Goal: Information Seeking & Learning: Learn about a topic

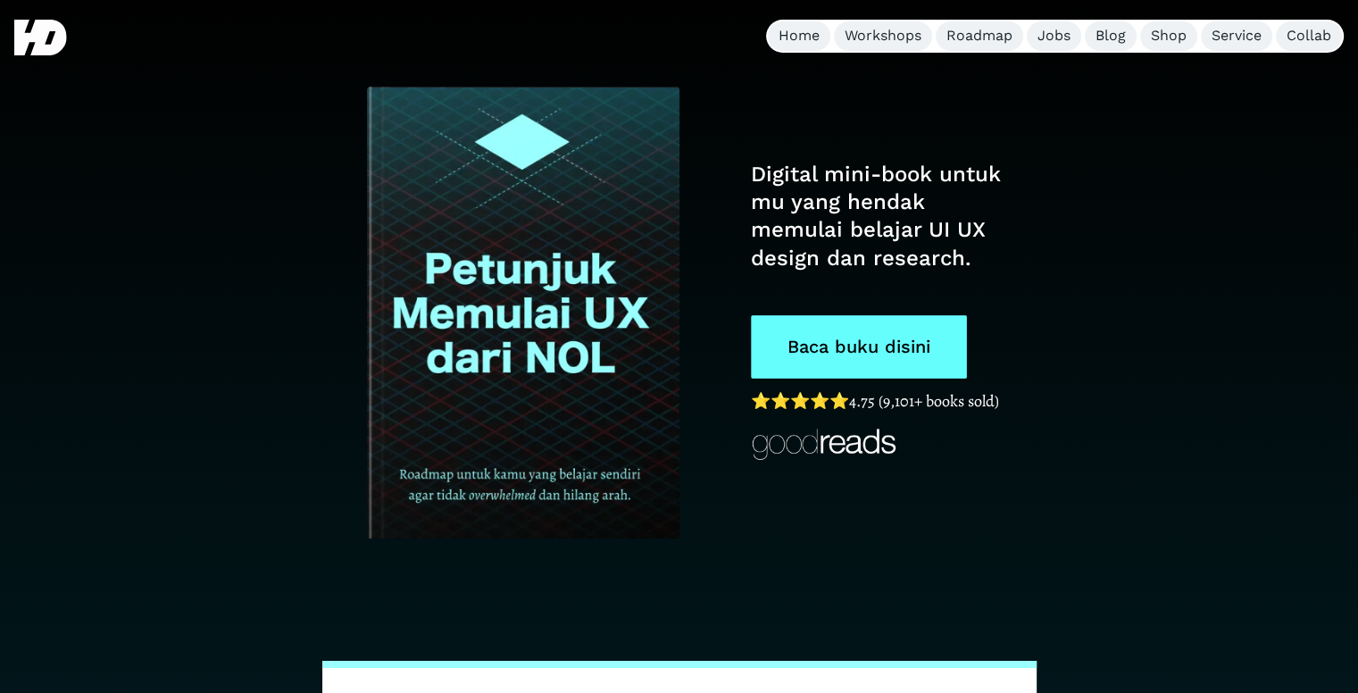
click at [850, 342] on link "Baca buku disini" at bounding box center [859, 346] width 216 height 63
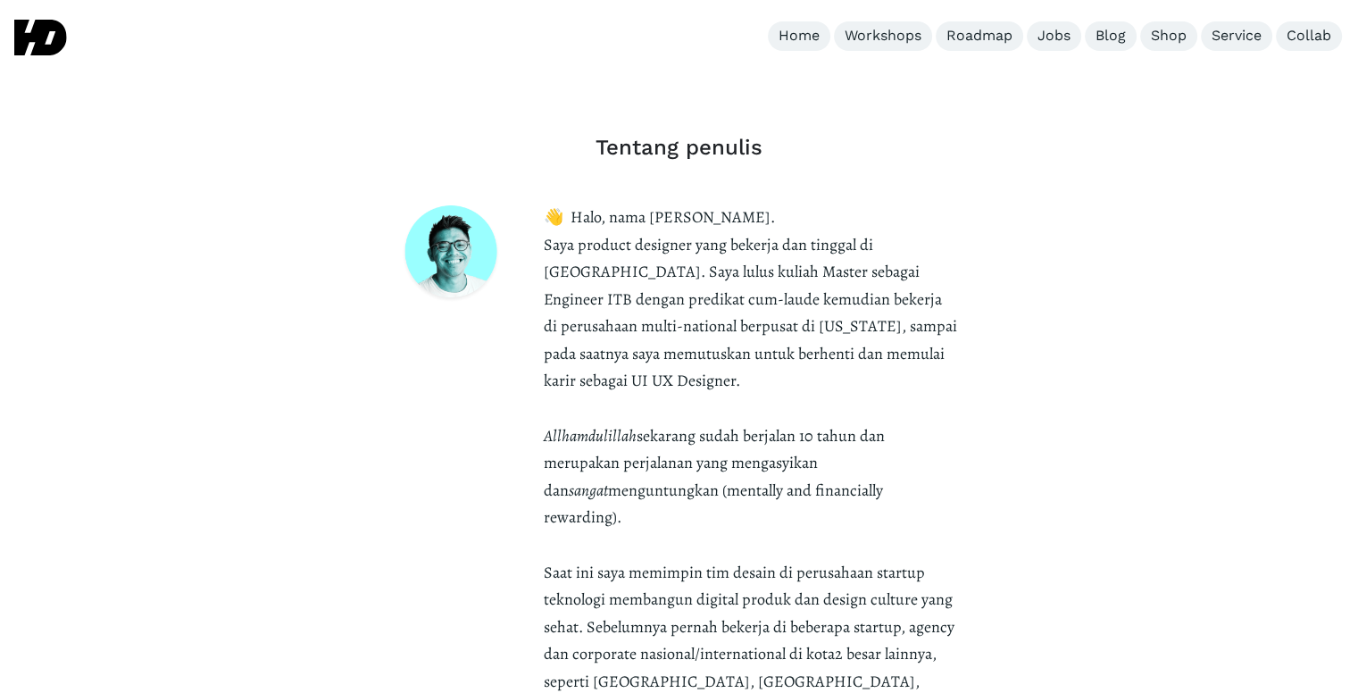
scroll to position [5326, 0]
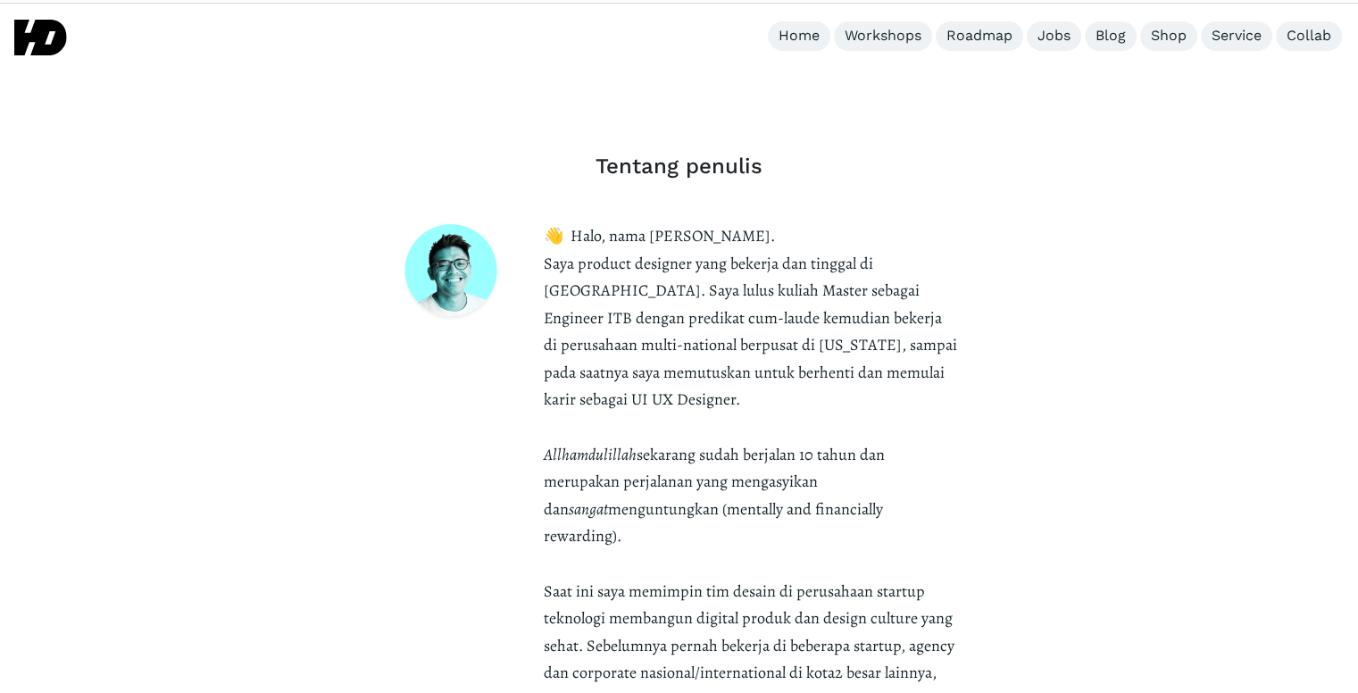
drag, startPoint x: 712, startPoint y: 347, endPoint x: 636, endPoint y: 390, distance: 87.9
click at [624, 444] on em "Allhamdulillah" at bounding box center [590, 454] width 93 height 21
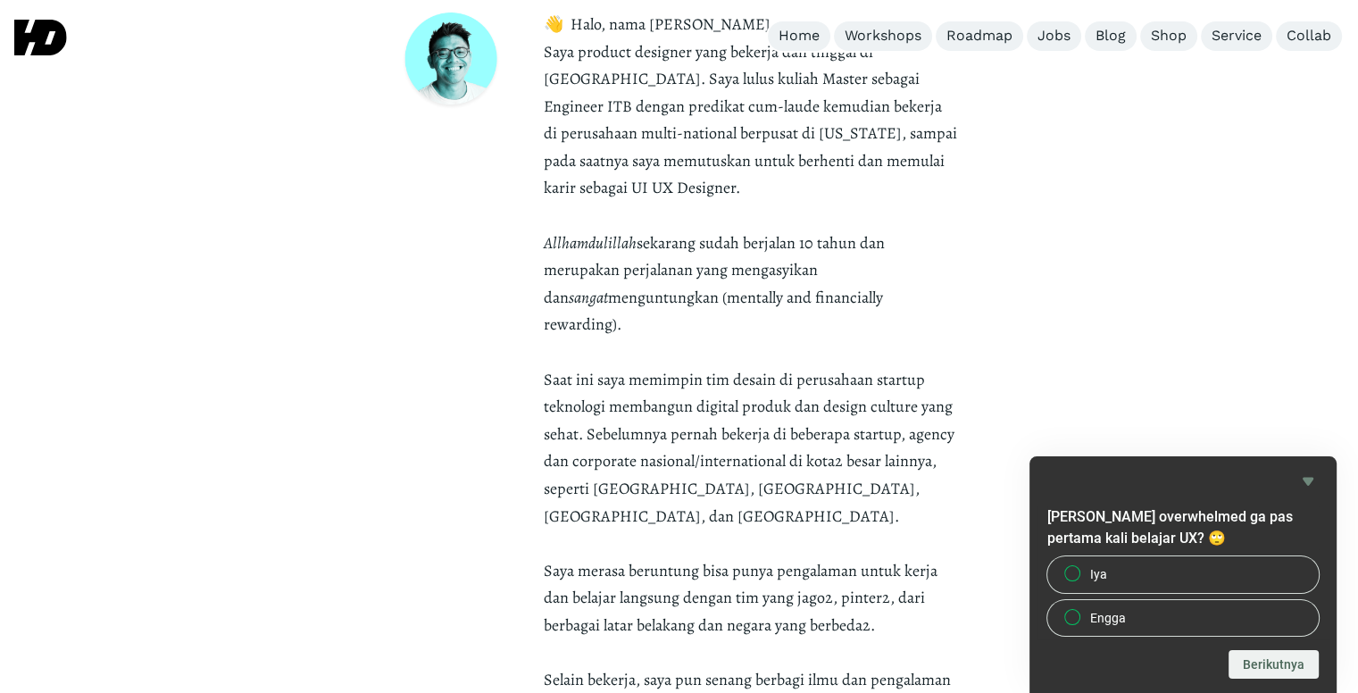
scroll to position [5594, 0]
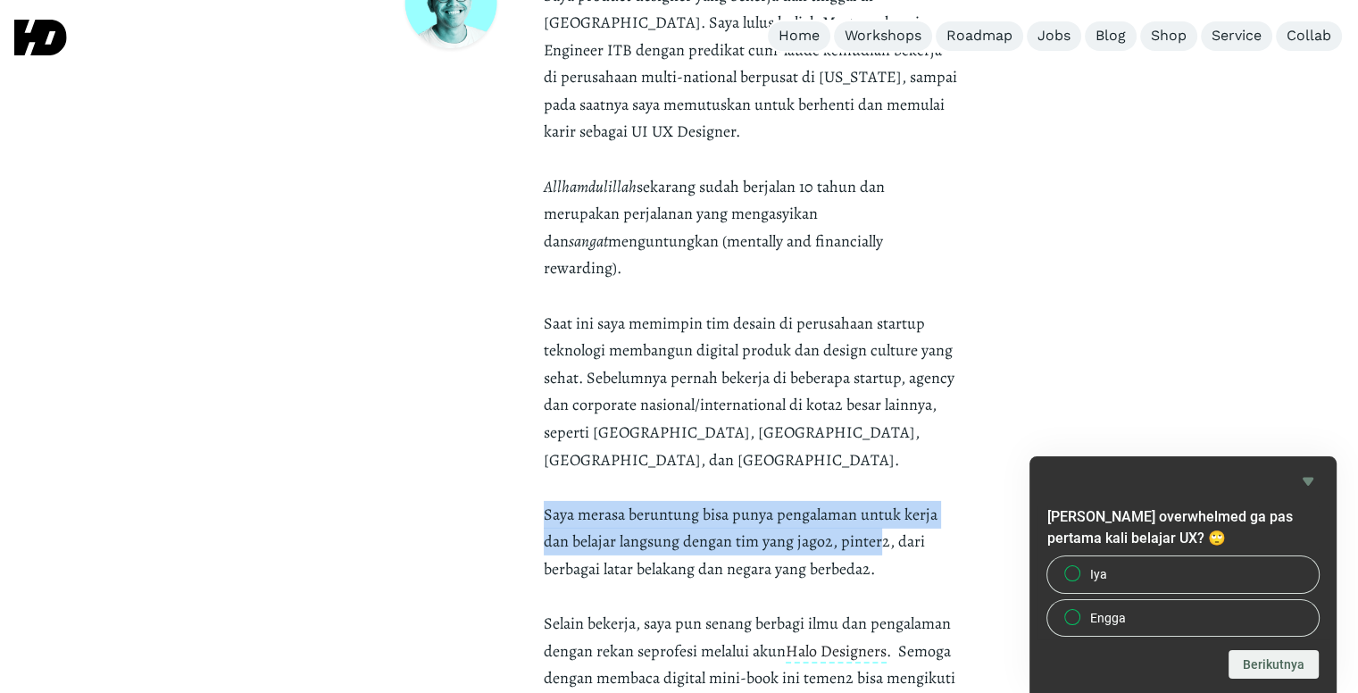
drag, startPoint x: 593, startPoint y: 393, endPoint x: 883, endPoint y: 444, distance: 294.6
click at [877, 412] on strong "👋 Halo, nama [PERSON_NAME]. Saya product designer yang bekerja dan tinggal di […" at bounding box center [750, 309] width 413 height 704
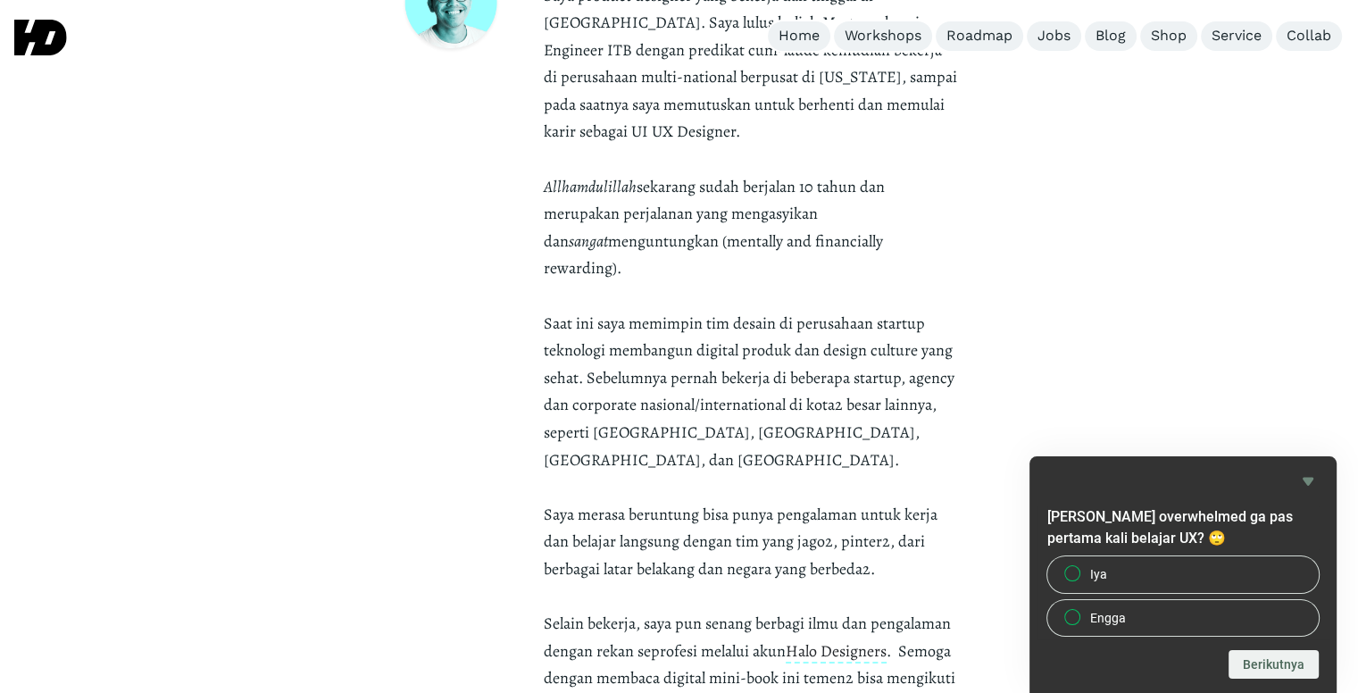
click at [893, 462] on p "👋 Halo, nama [PERSON_NAME]. Saya product designer yang bekerja dan tinggal di […" at bounding box center [751, 364] width 414 height 820
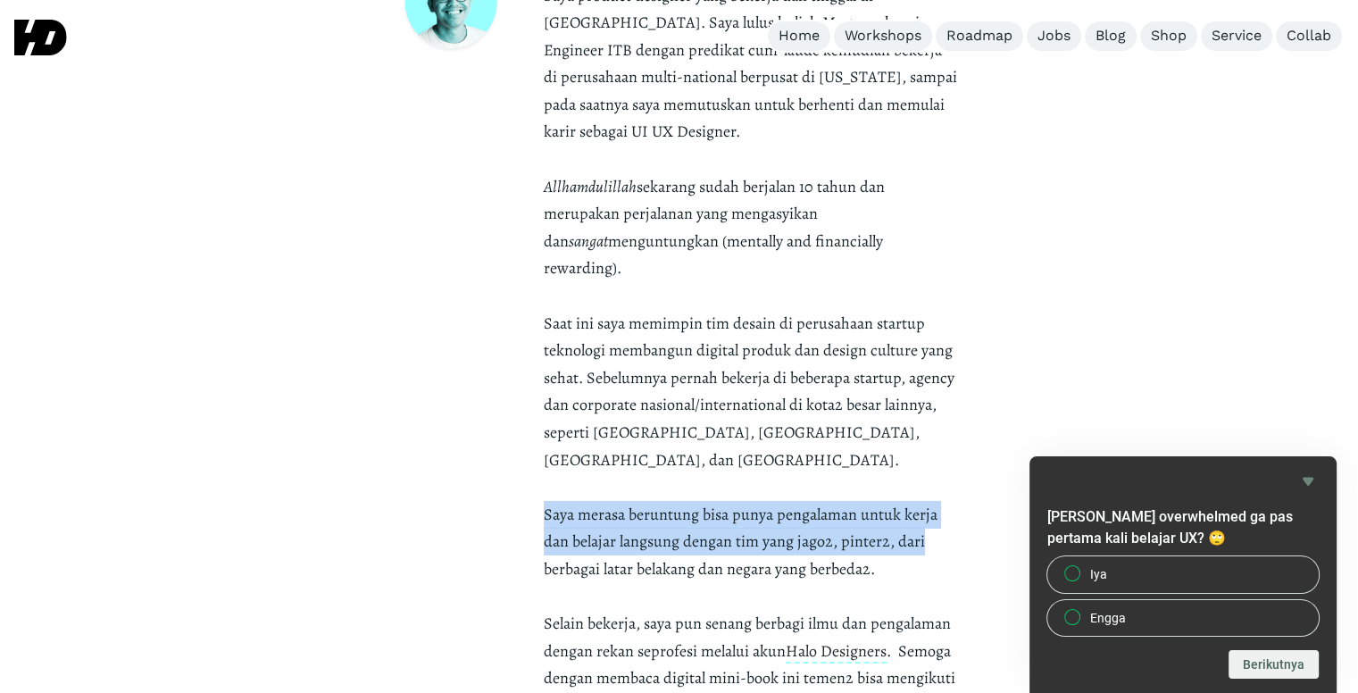
drag, startPoint x: 556, startPoint y: 381, endPoint x: 920, endPoint y: 420, distance: 366.3
click at [922, 415] on div "👋 Halo, nama [PERSON_NAME]. Saya product designer yang bekerja dan tinggal di […" at bounding box center [679, 364] width 557 height 820
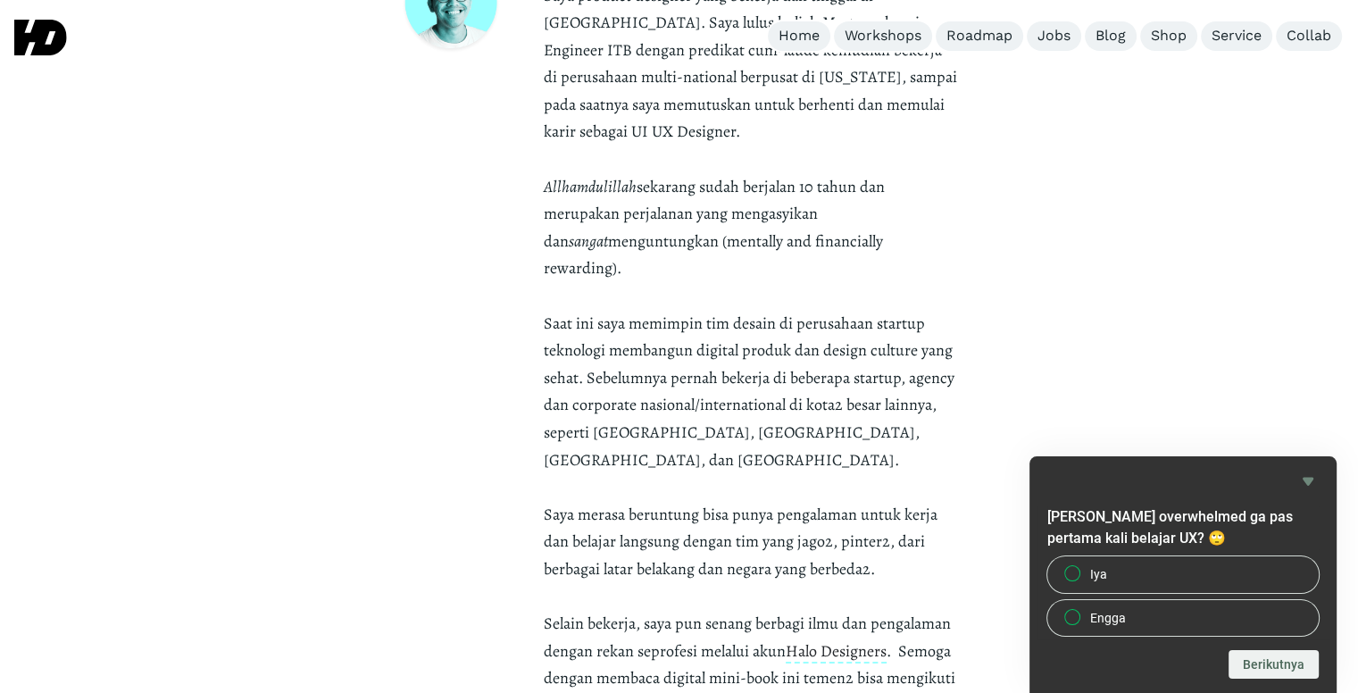
click at [905, 443] on p "👋 Halo, nama [PERSON_NAME]. Saya product designer yang bekerja dan tinggal di […" at bounding box center [751, 364] width 414 height 820
drag, startPoint x: 568, startPoint y: 495, endPoint x: 868, endPoint y: 497, distance: 300.0
click at [868, 497] on strong "👋 Halo, nama [PERSON_NAME]. Saya product designer yang bekerja dan tinggal di […" at bounding box center [750, 309] width 413 height 704
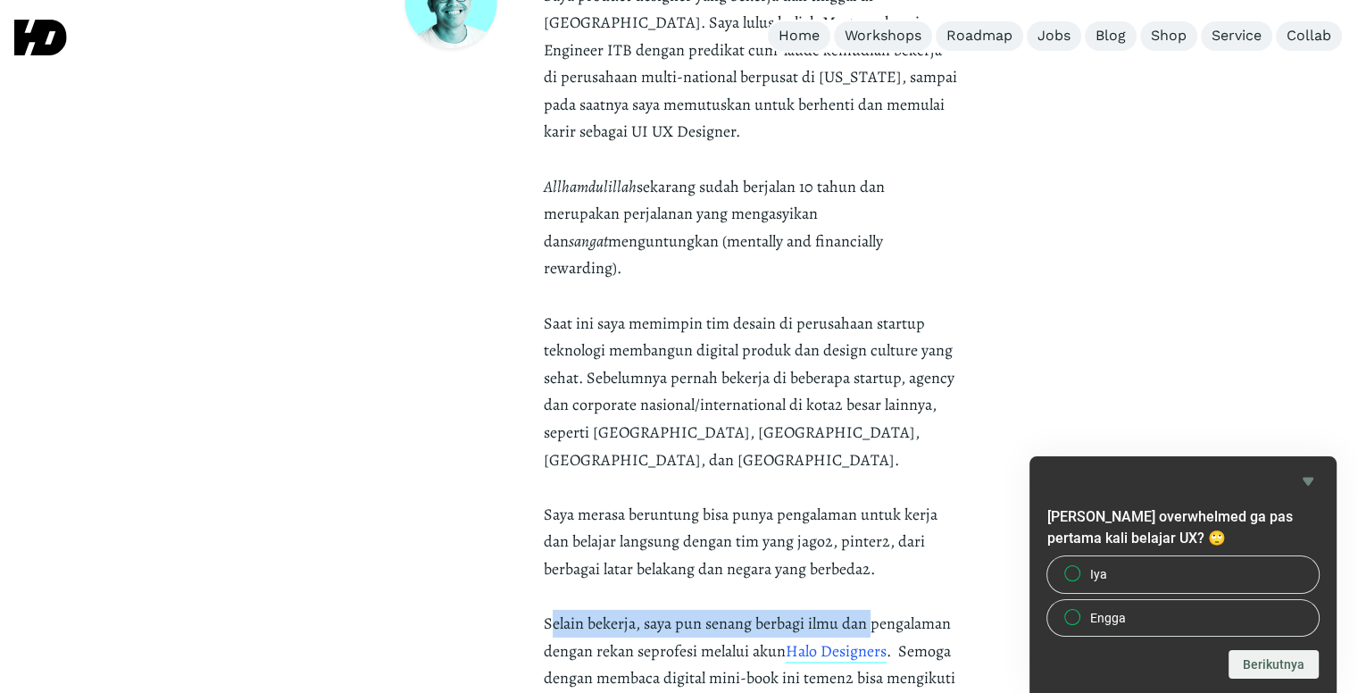
click at [854, 640] on strong "Halo Designers" at bounding box center [836, 651] width 101 height 23
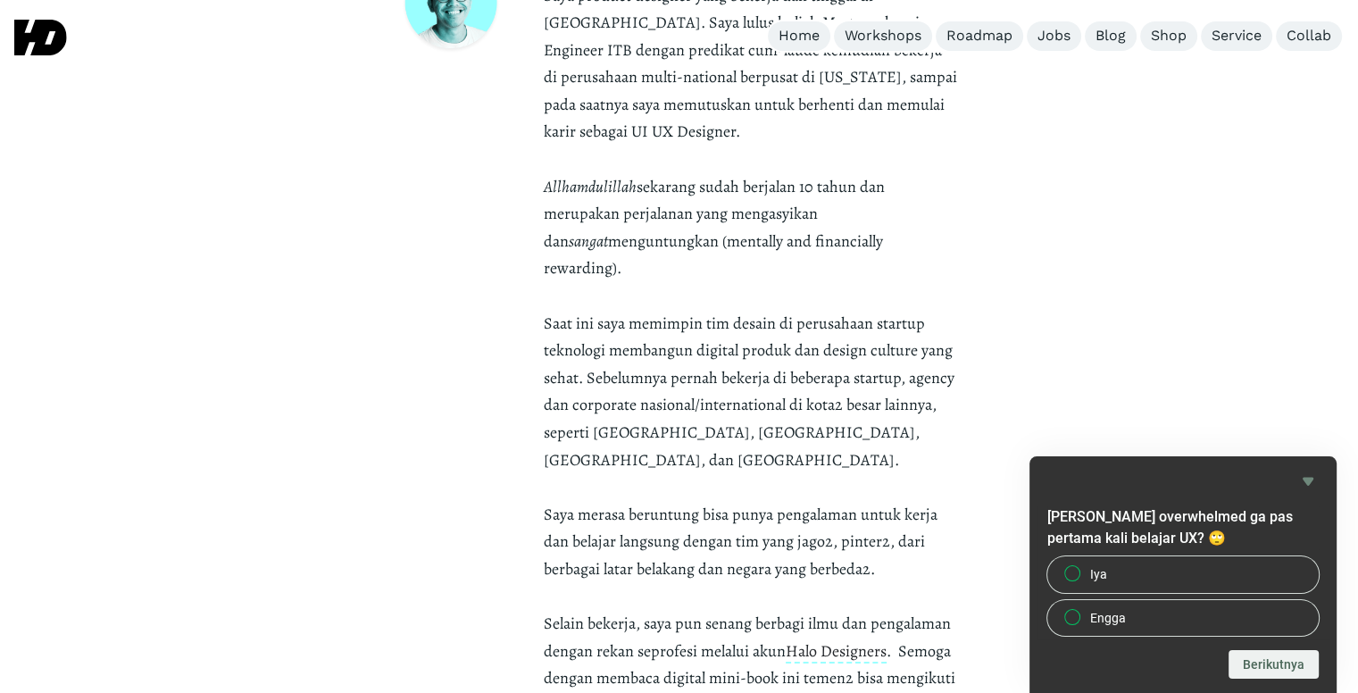
click at [946, 571] on p "👋 Halo, nama [PERSON_NAME]. Saya product designer yang bekerja dan tinggal di […" at bounding box center [751, 364] width 414 height 820
drag, startPoint x: 539, startPoint y: 551, endPoint x: 807, endPoint y: 554, distance: 267.9
click at [807, 554] on div "👋 Halo, nama [PERSON_NAME]. Saya product designer yang bekerja dan tinggal di […" at bounding box center [679, 364] width 557 height 820
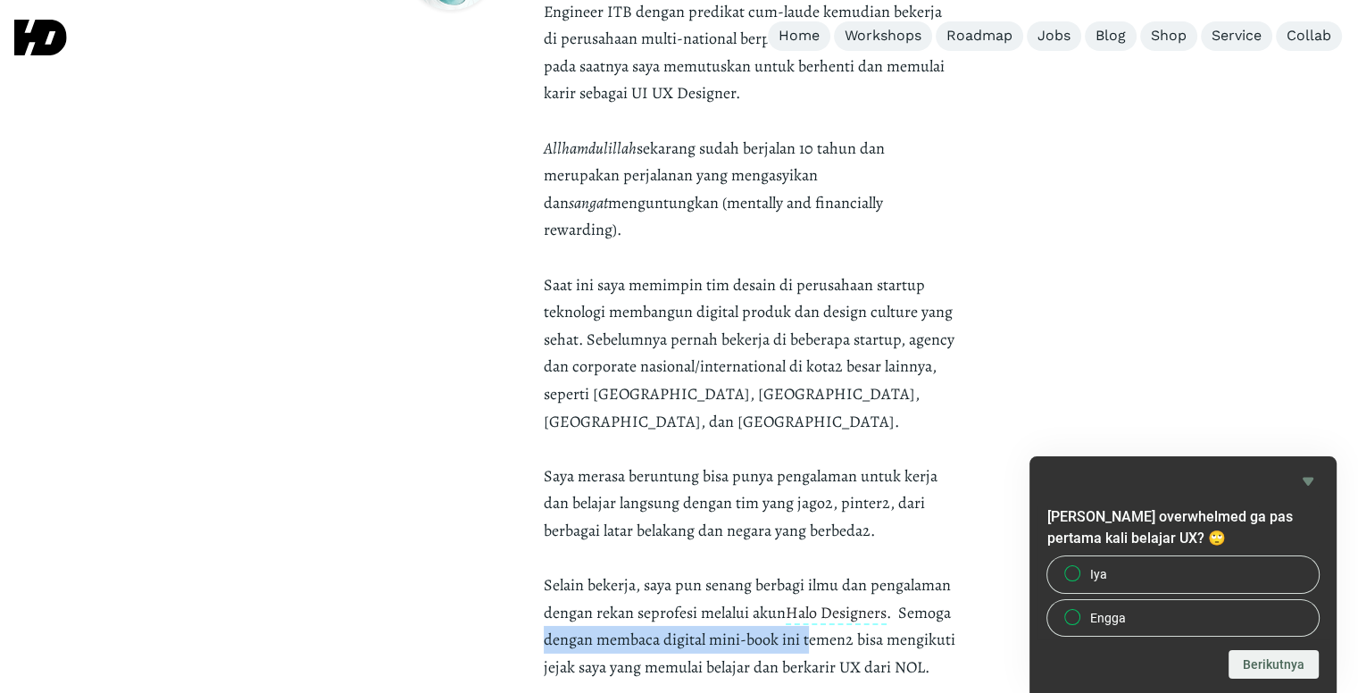
scroll to position [5683, 0]
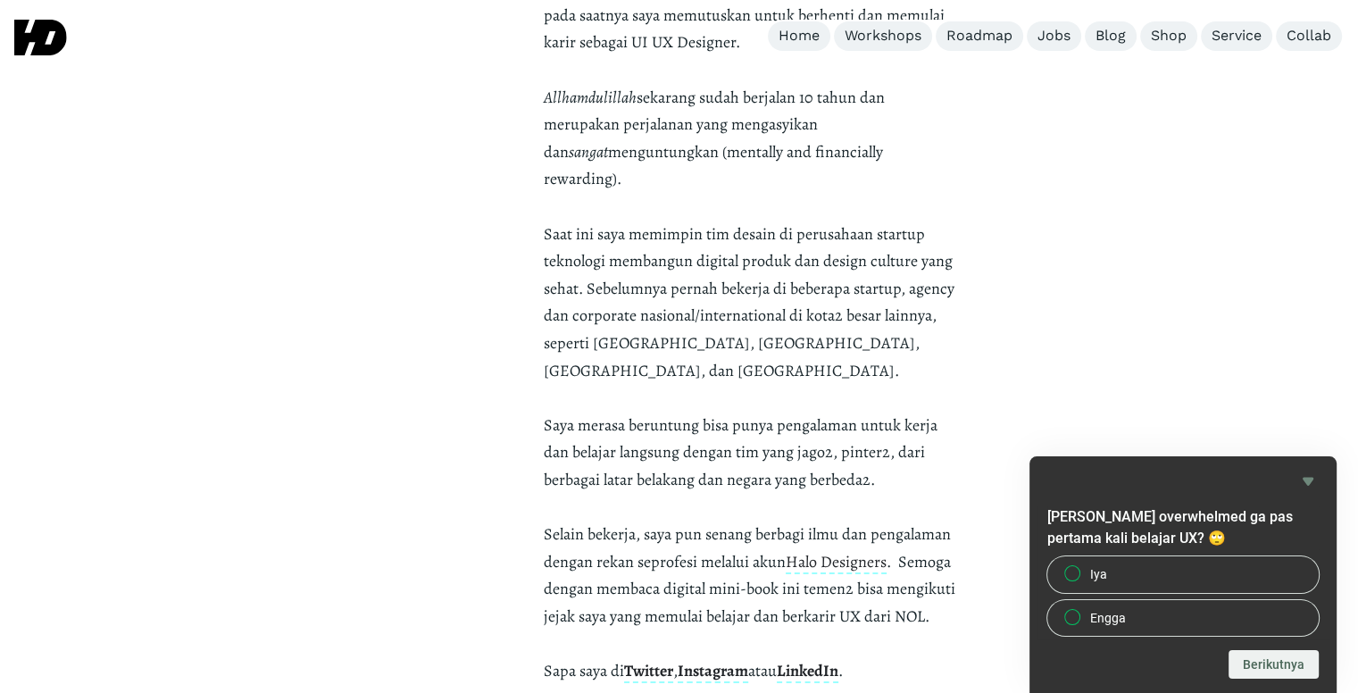
click at [759, 582] on div "Tentang penulis 👋 Halo, nama [PERSON_NAME]. Saya product designer yang bekerja …" at bounding box center [679, 241] width 714 height 974
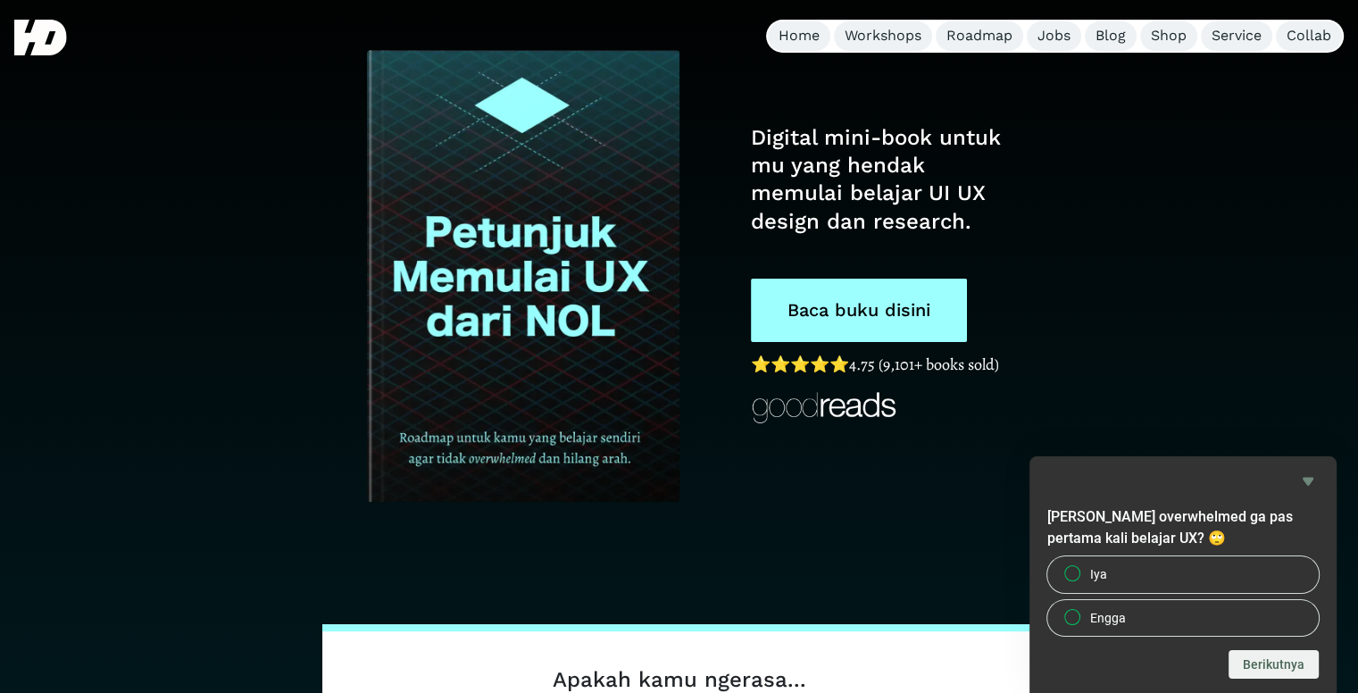
scroll to position [0, 0]
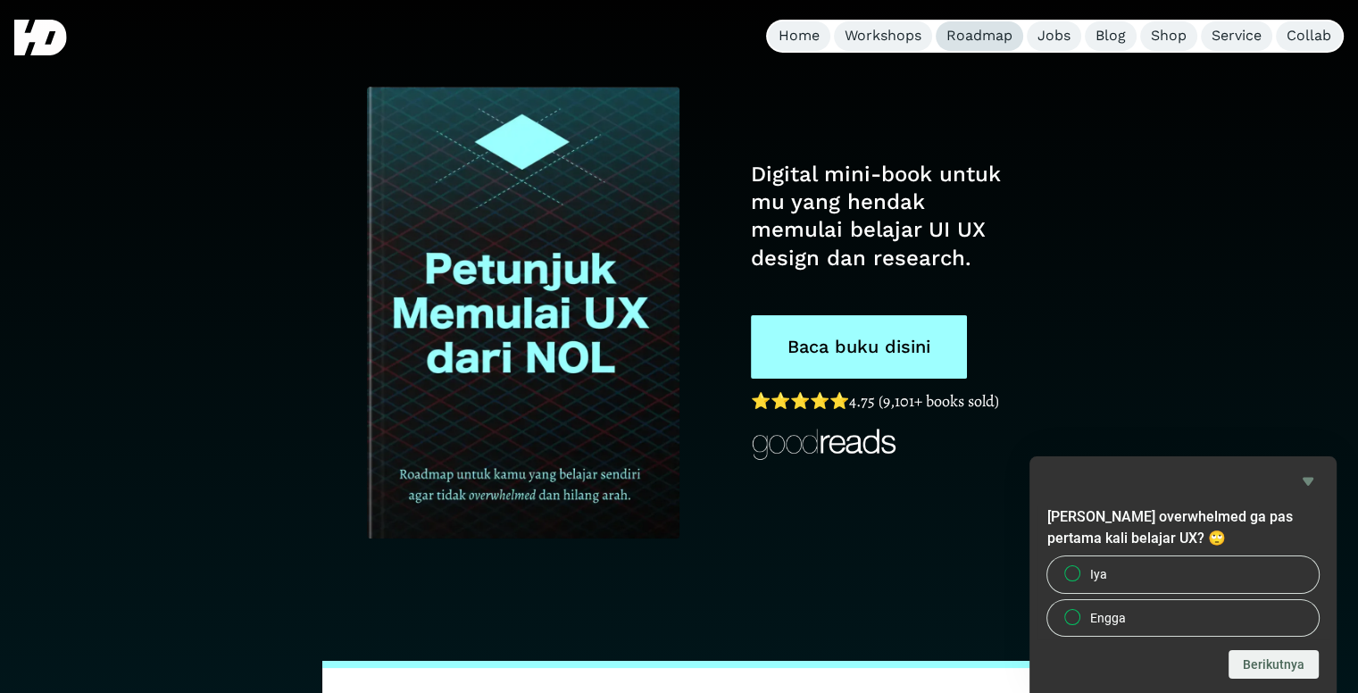
click at [993, 37] on div "Roadmap" at bounding box center [979, 36] width 66 height 19
